Goal: Find specific page/section: Find specific page/section

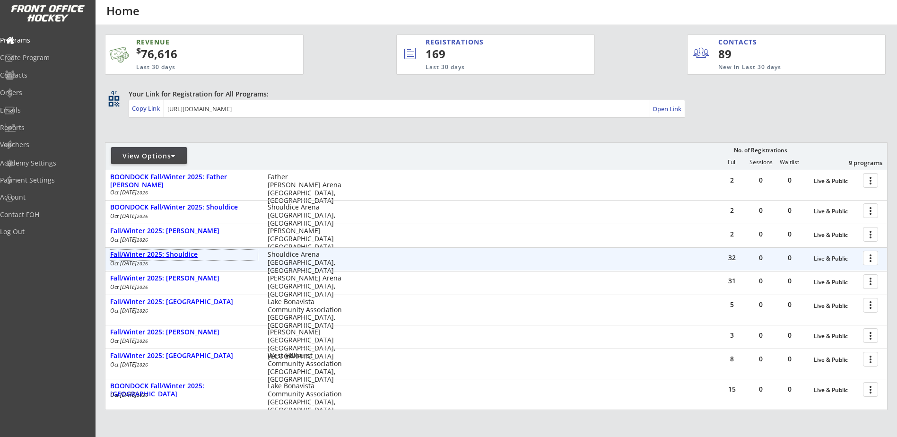
click at [185, 252] on div "Fall/Winter 2025: Shouldice" at bounding box center [184, 255] width 148 height 8
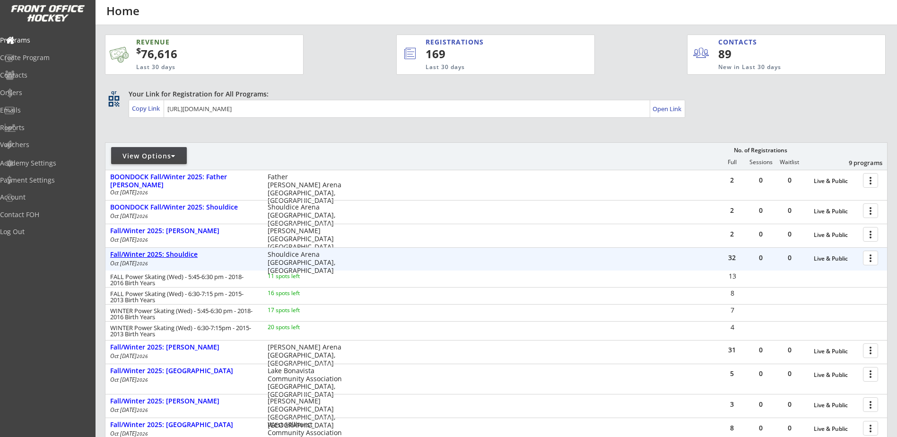
click at [185, 252] on div "Fall/Winter 2025: Shouldice" at bounding box center [184, 255] width 148 height 8
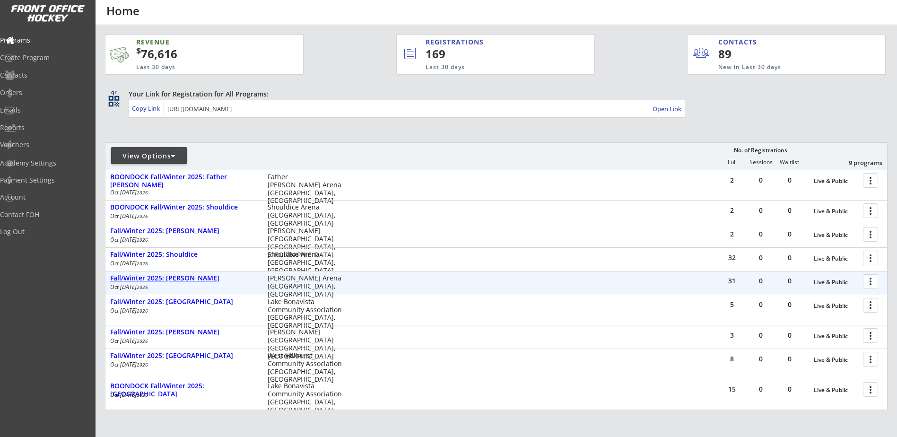
click at [185, 278] on div "Fall/Winter 2025: [PERSON_NAME]" at bounding box center [184, 278] width 148 height 8
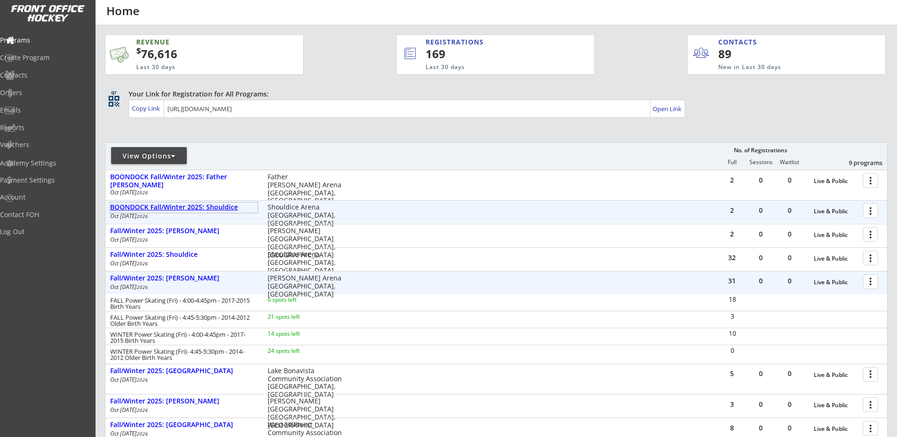
click at [219, 208] on div "BOONDOCK Fall/Winter 2025: Shouldice" at bounding box center [184, 207] width 148 height 8
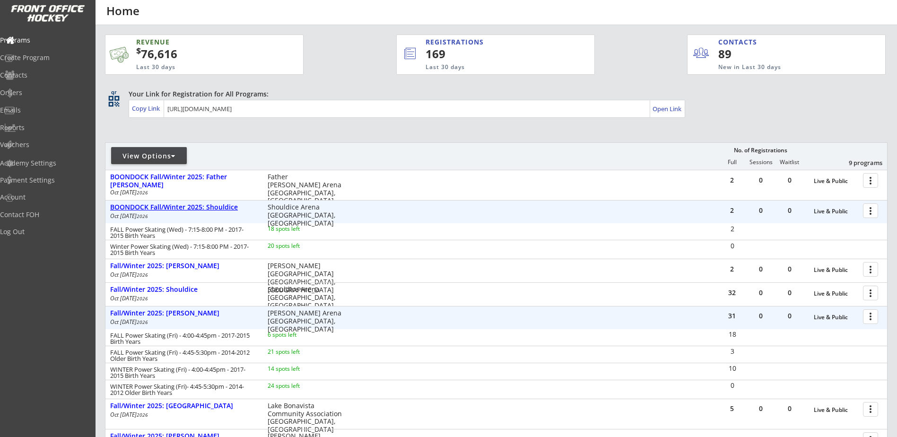
click at [219, 207] on div "BOONDOCK Fall/Winter 2025: Shouldice" at bounding box center [184, 207] width 148 height 8
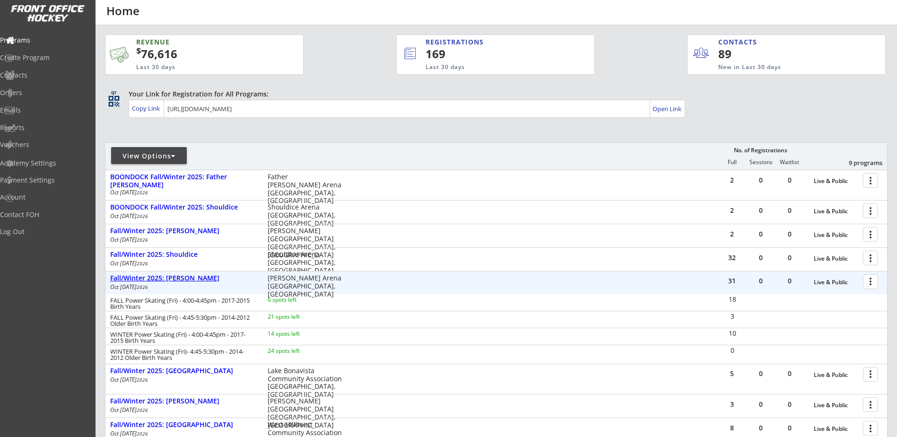
click at [188, 279] on div "Fall/Winter 2025: [PERSON_NAME]" at bounding box center [184, 278] width 148 height 8
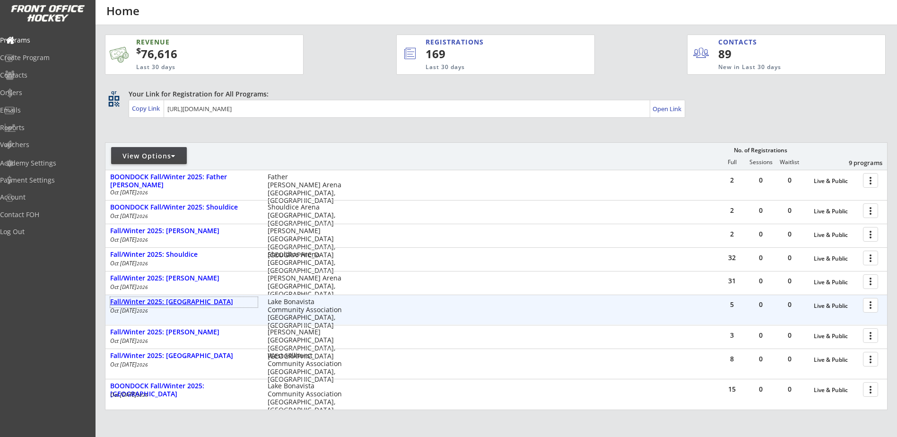
click at [199, 300] on div "Fall/Winter 2025: [GEOGRAPHIC_DATA]" at bounding box center [184, 302] width 148 height 8
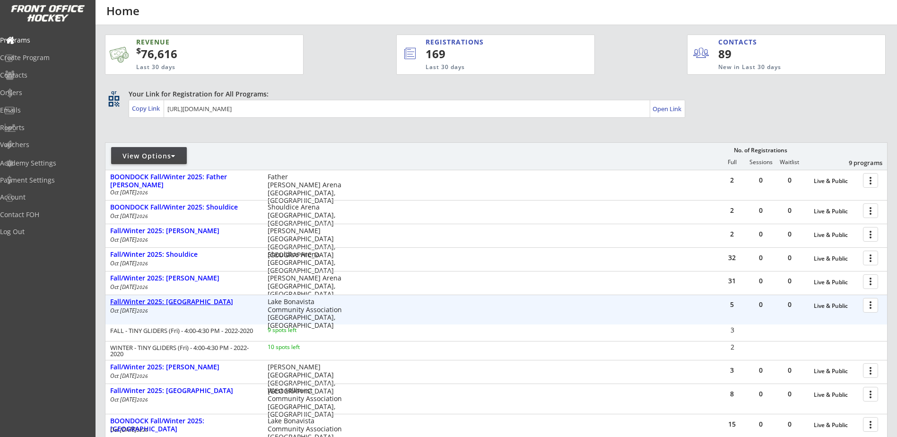
click at [199, 300] on div "Fall/Winter 2025: [GEOGRAPHIC_DATA]" at bounding box center [184, 302] width 148 height 8
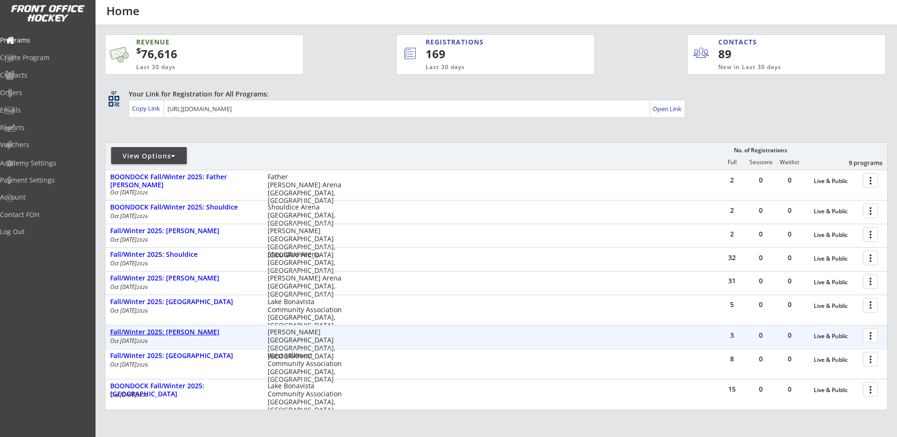
click at [186, 333] on div "Fall/Winter 2025: [PERSON_NAME]" at bounding box center [184, 332] width 148 height 8
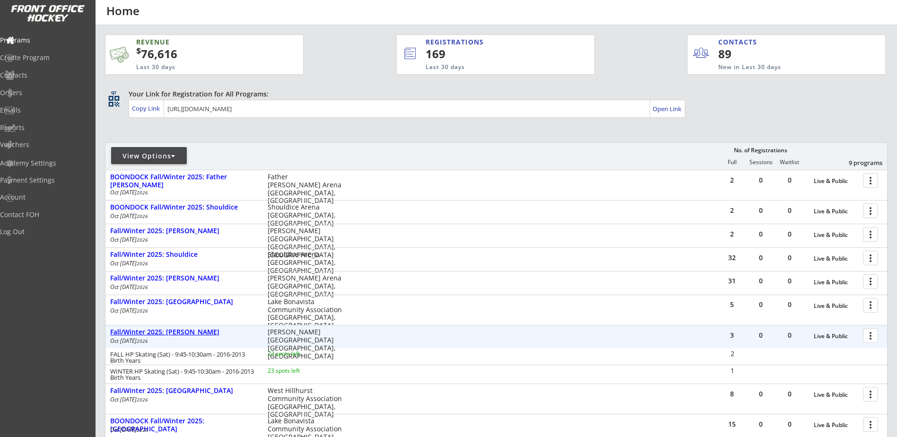
click at [186, 332] on div "Fall/Winter 2025: [PERSON_NAME]" at bounding box center [184, 332] width 148 height 8
